Goal: Transaction & Acquisition: Download file/media

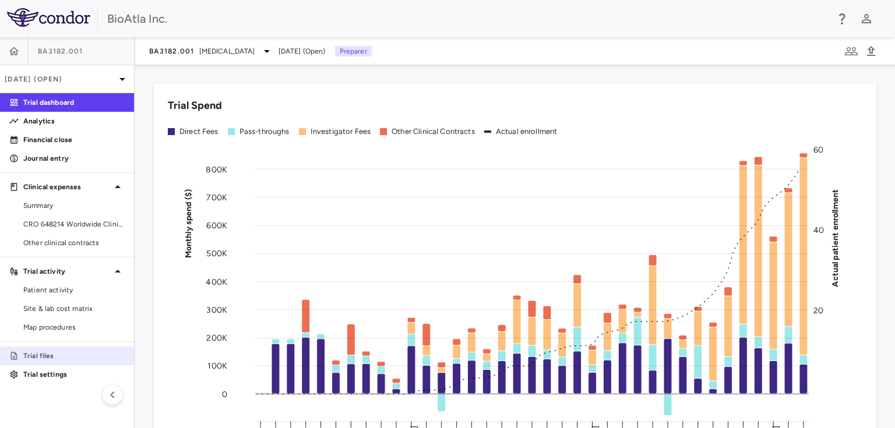
click at [47, 354] on p "Trial files" at bounding box center [73, 356] width 101 height 10
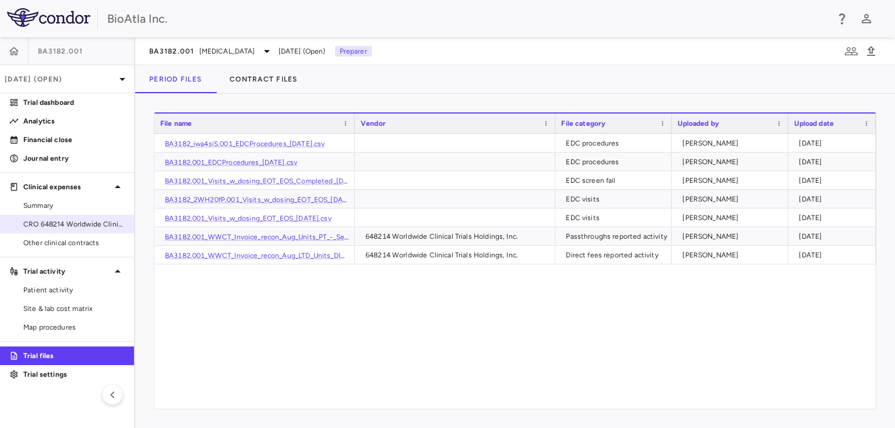
click at [34, 220] on span "CRO 648214 Worldwide Clinical Trials Holdings, Inc." at bounding box center [73, 224] width 101 height 10
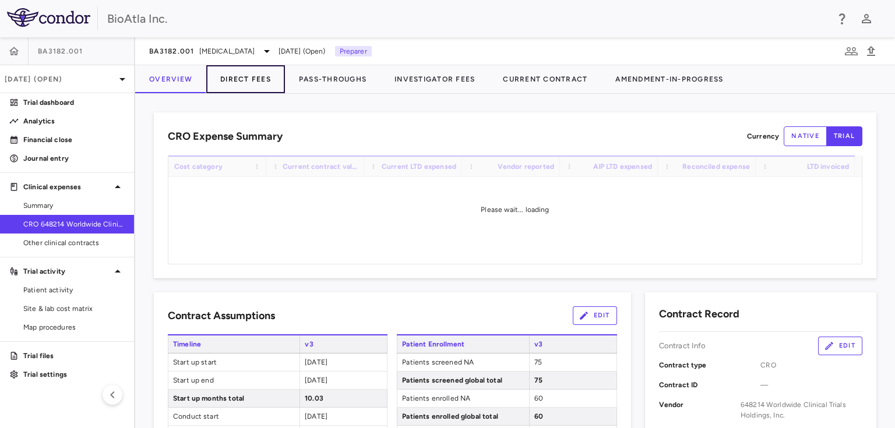
click at [245, 73] on button "Direct Fees" at bounding box center [245, 79] width 79 height 28
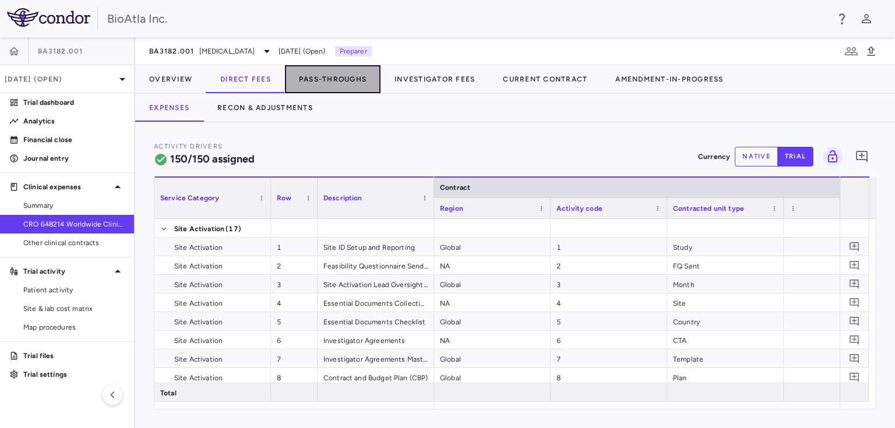
click at [328, 82] on button "Pass-Throughs" at bounding box center [333, 79] width 96 height 28
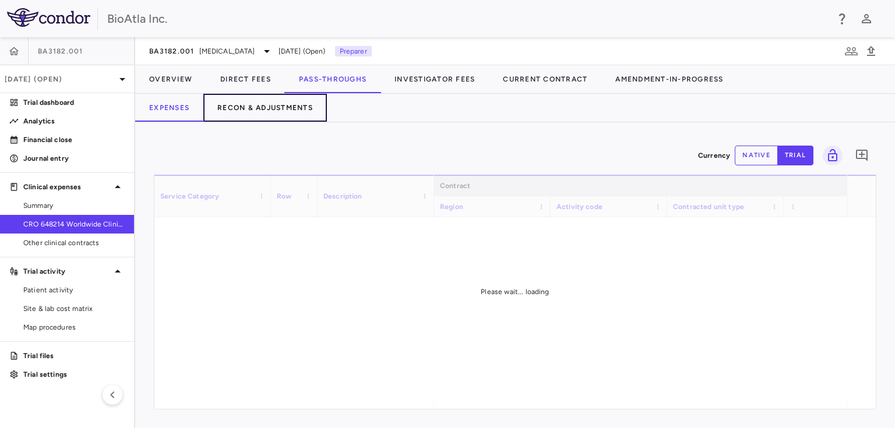
click at [283, 105] on button "Recon & Adjustments" at bounding box center [265, 108] width 124 height 28
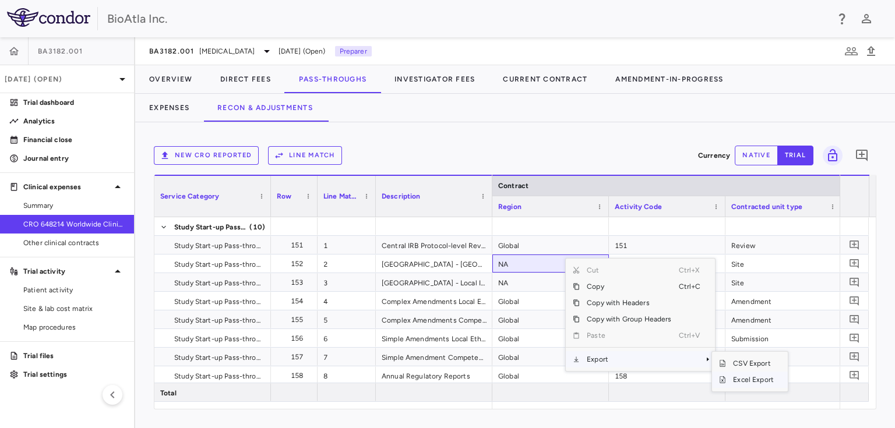
click at [740, 380] on span "Excel Export" at bounding box center [753, 380] width 55 height 16
